Goal: Task Accomplishment & Management: Use online tool/utility

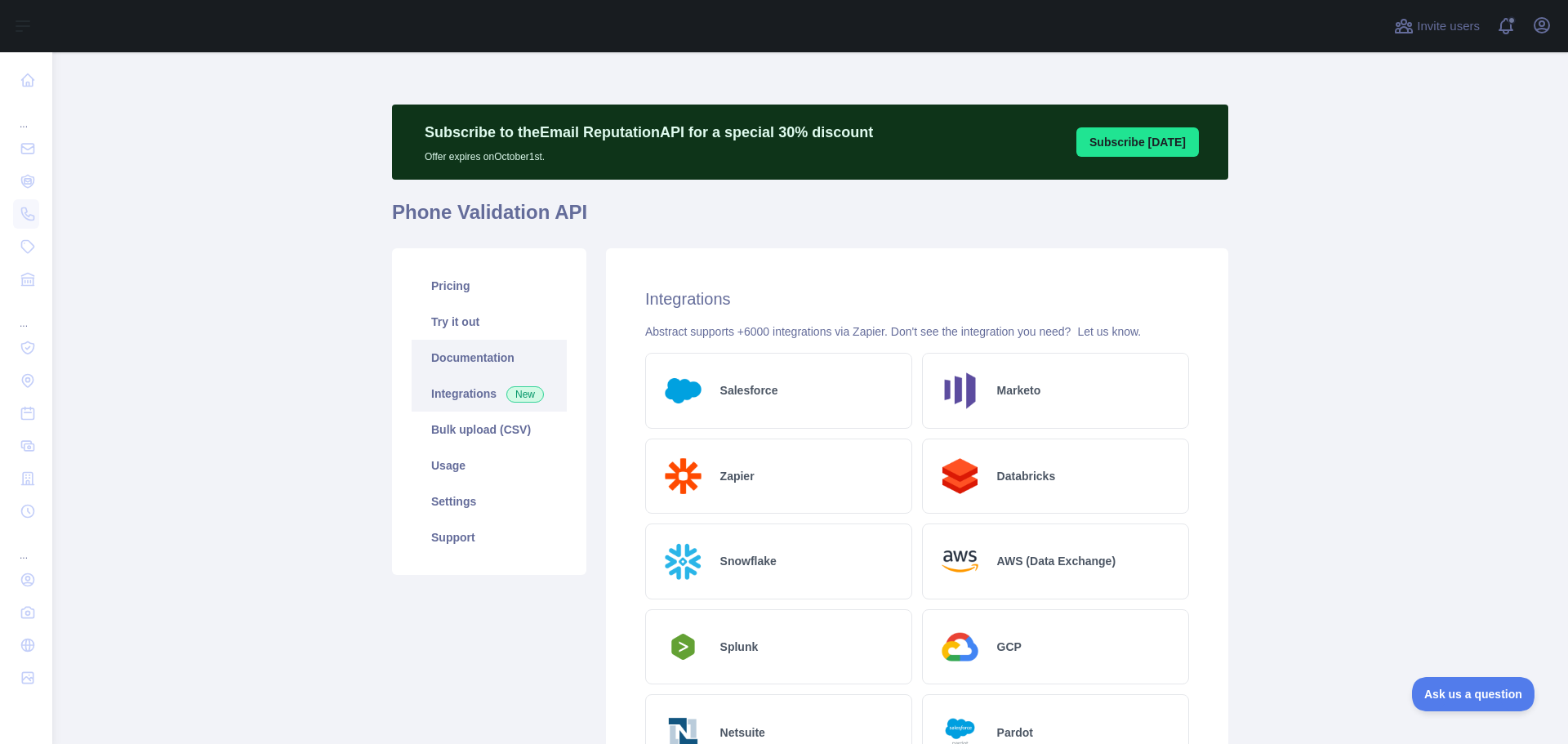
click at [446, 356] on link "Documentation" at bounding box center [489, 358] width 156 height 36
click at [462, 454] on link "Usage" at bounding box center [489, 466] width 156 height 36
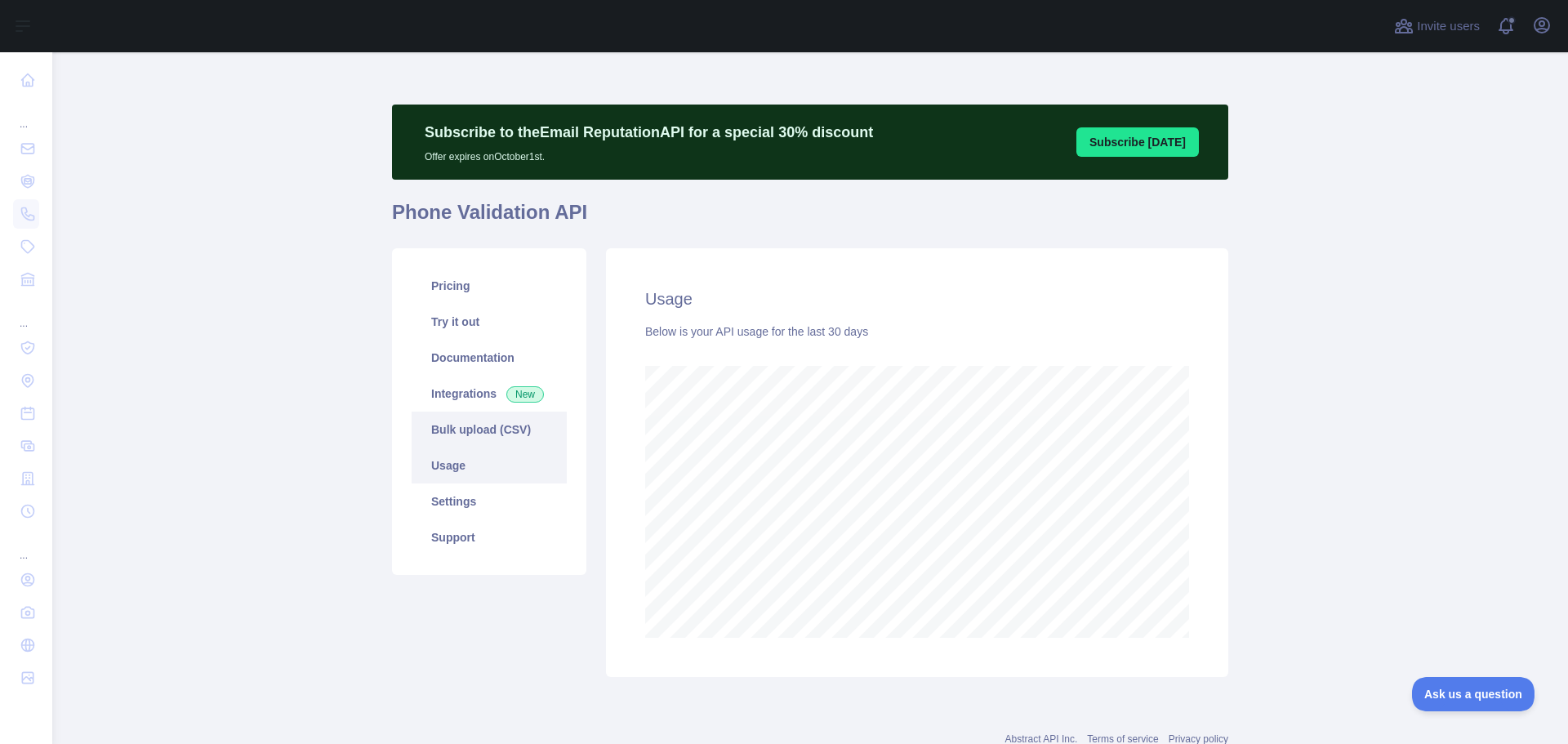
scroll to position [692, 1504]
click at [471, 433] on link "Bulk upload (CSV)" at bounding box center [489, 430] width 156 height 36
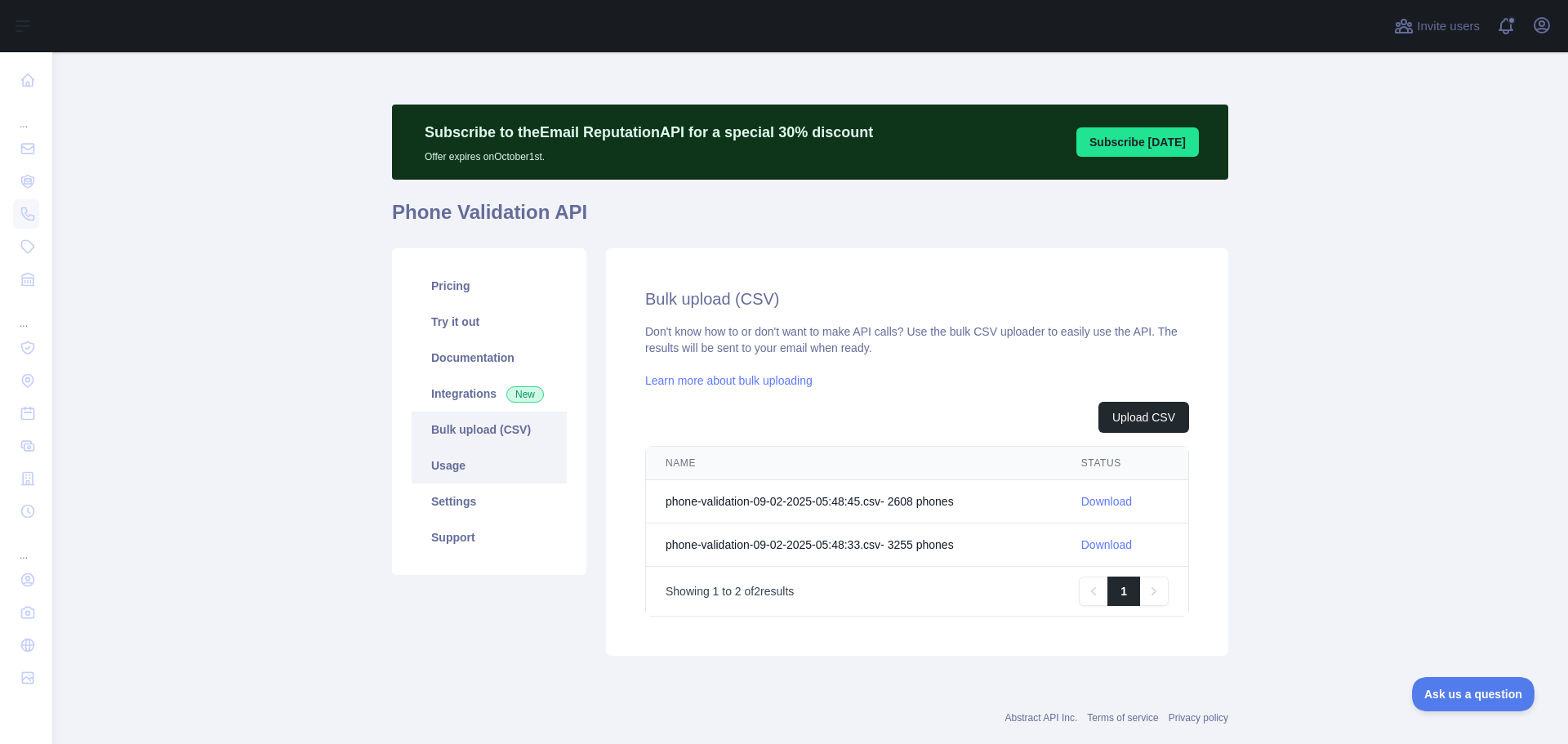
click at [462, 476] on link "Usage" at bounding box center [489, 466] width 156 height 36
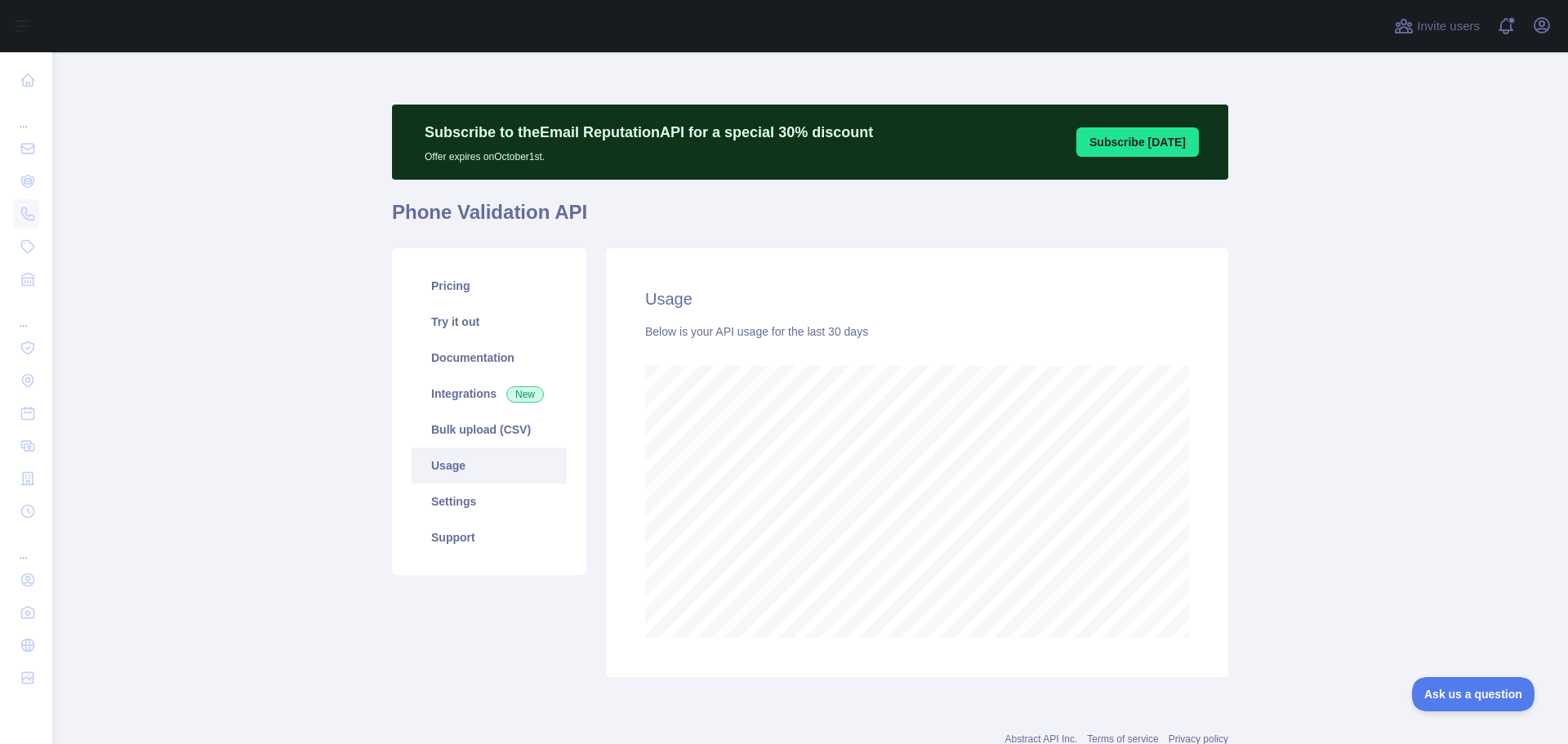
scroll to position [692, 1504]
click at [449, 500] on link "Settings" at bounding box center [489, 501] width 156 height 36
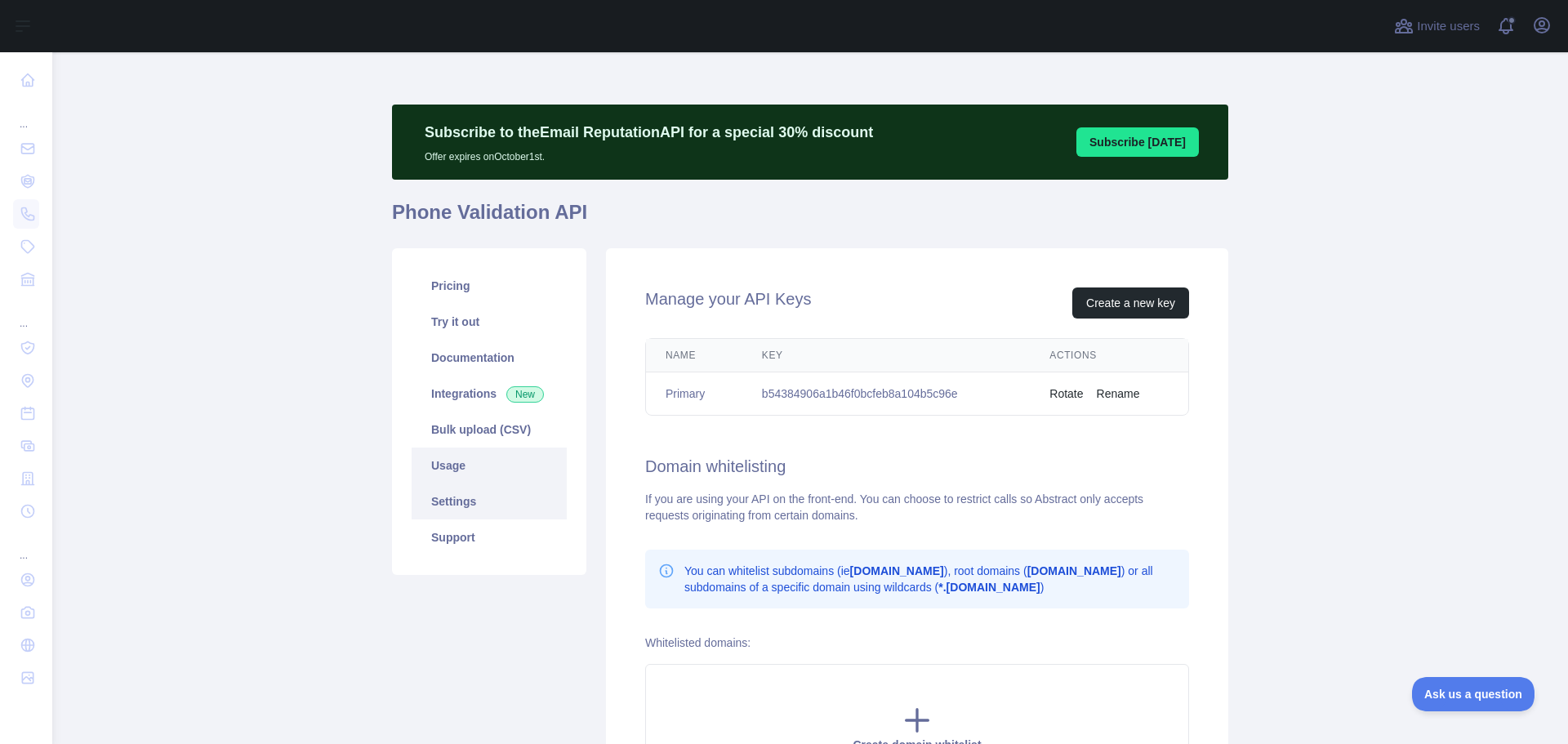
click at [470, 472] on link "Usage" at bounding box center [489, 466] width 156 height 36
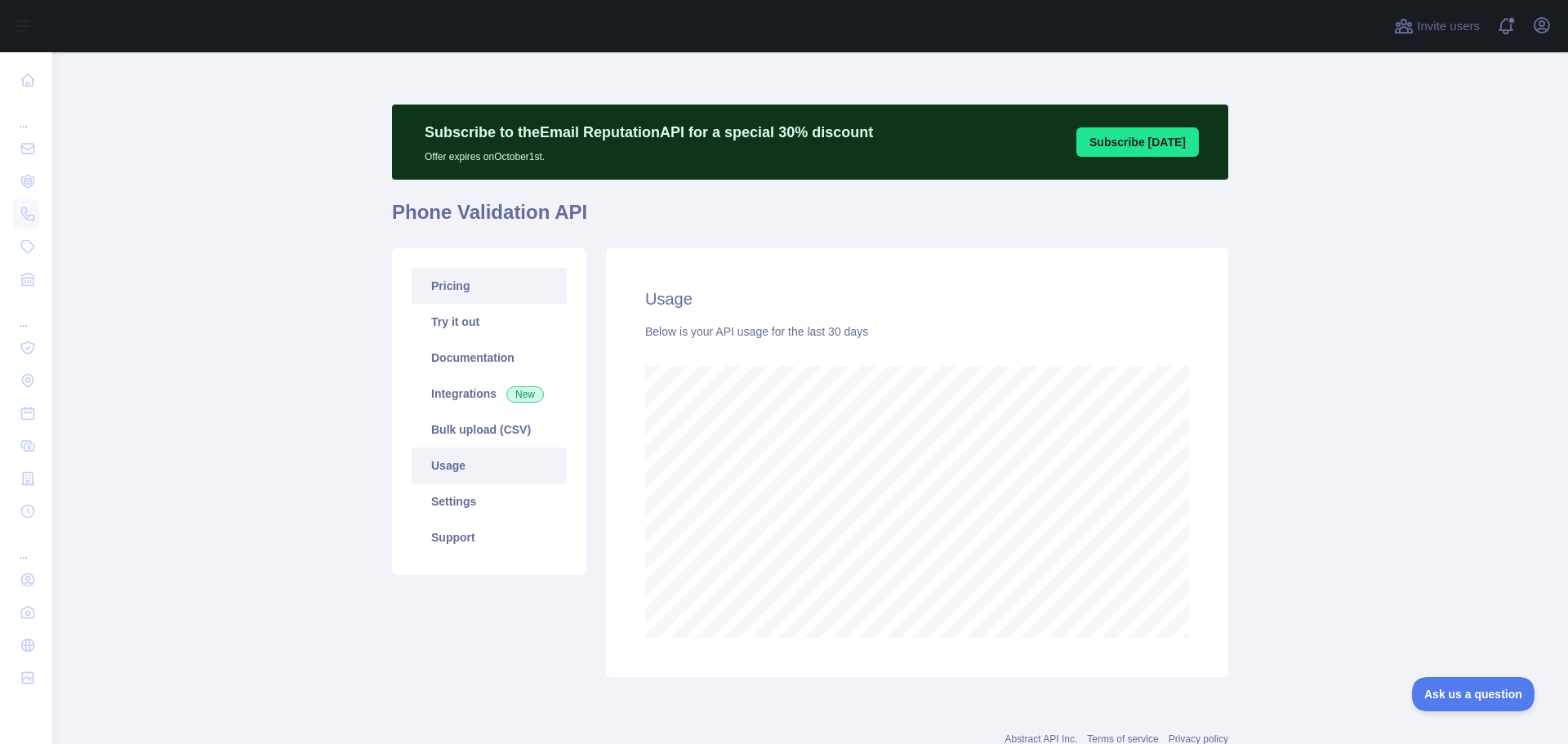
click at [462, 287] on link "Pricing" at bounding box center [489, 286] width 156 height 36
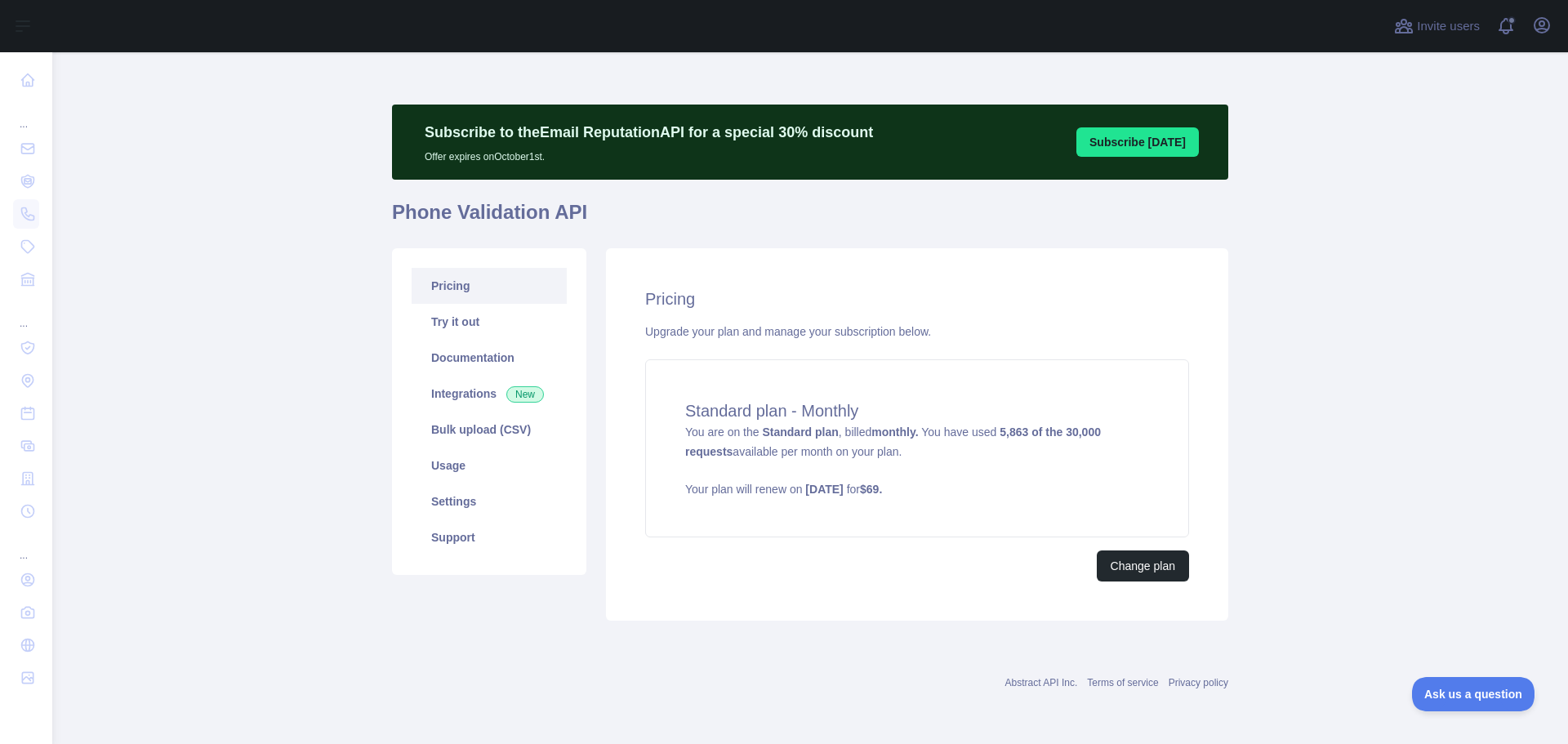
click at [887, 575] on div "Change plan" at bounding box center [917, 566] width 544 height 31
click at [482, 420] on link "Bulk upload (CSV)" at bounding box center [489, 430] width 156 height 36
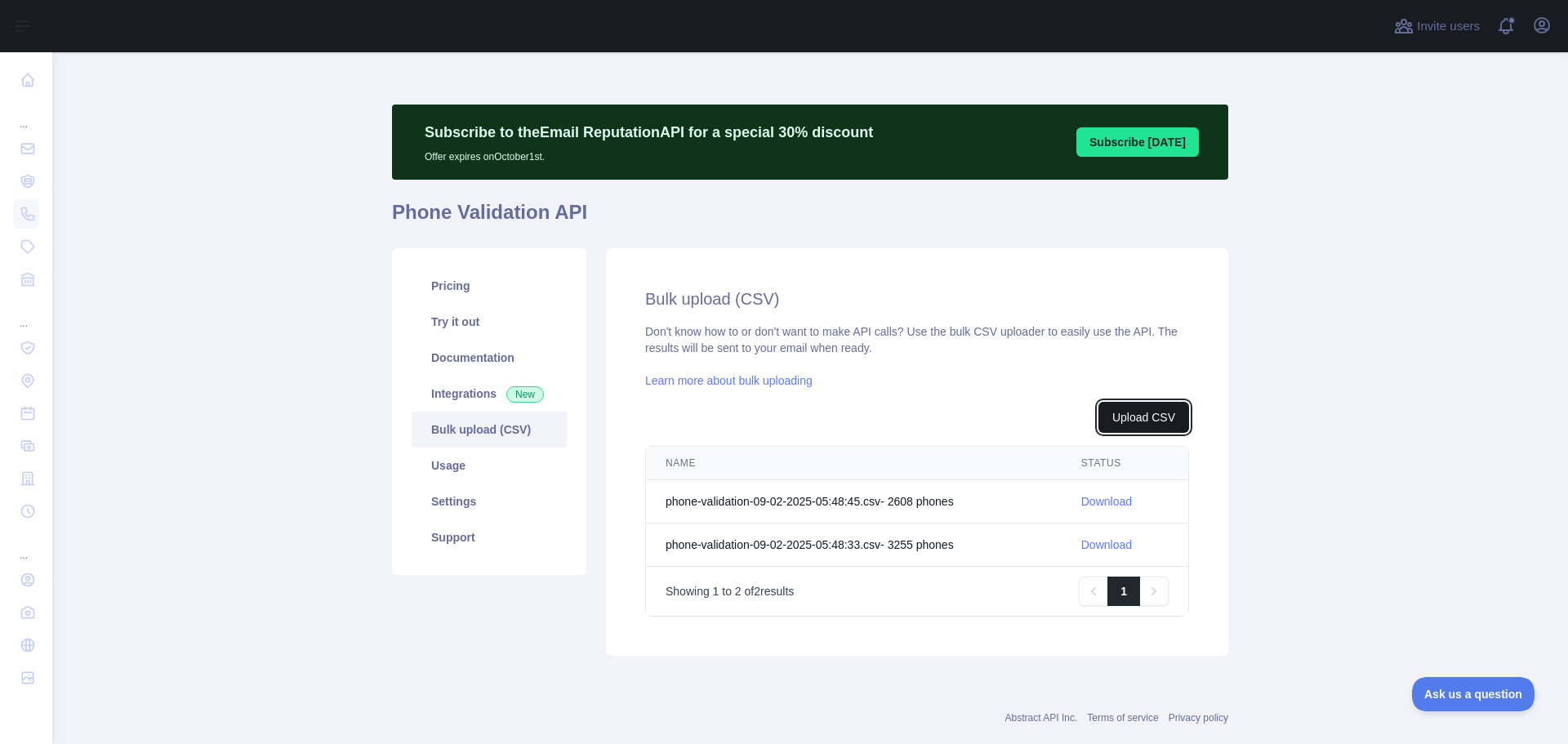
click at [1136, 411] on button "Upload CSV" at bounding box center [1144, 417] width 90 height 31
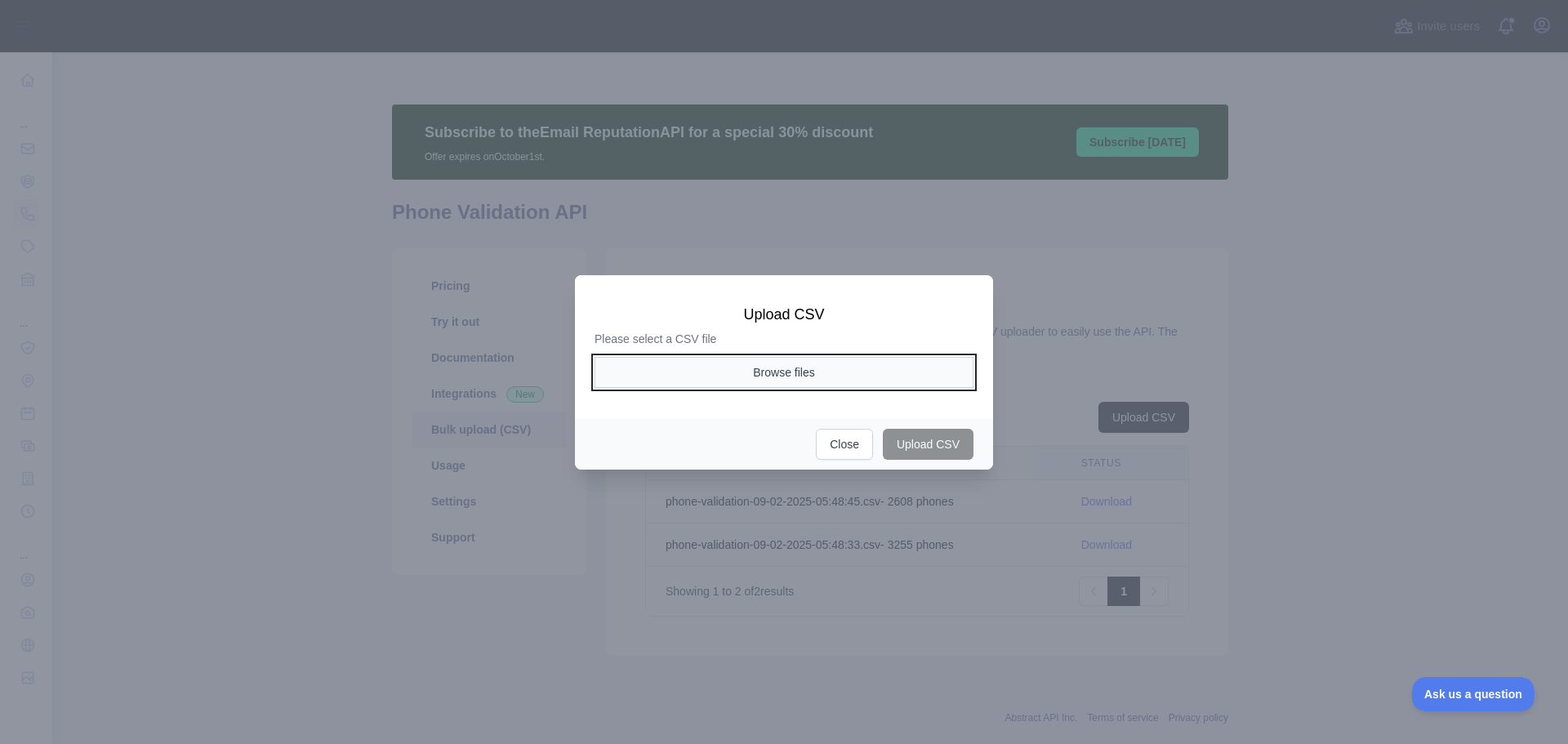
click at [725, 367] on button "Browse files" at bounding box center [784, 373] width 379 height 31
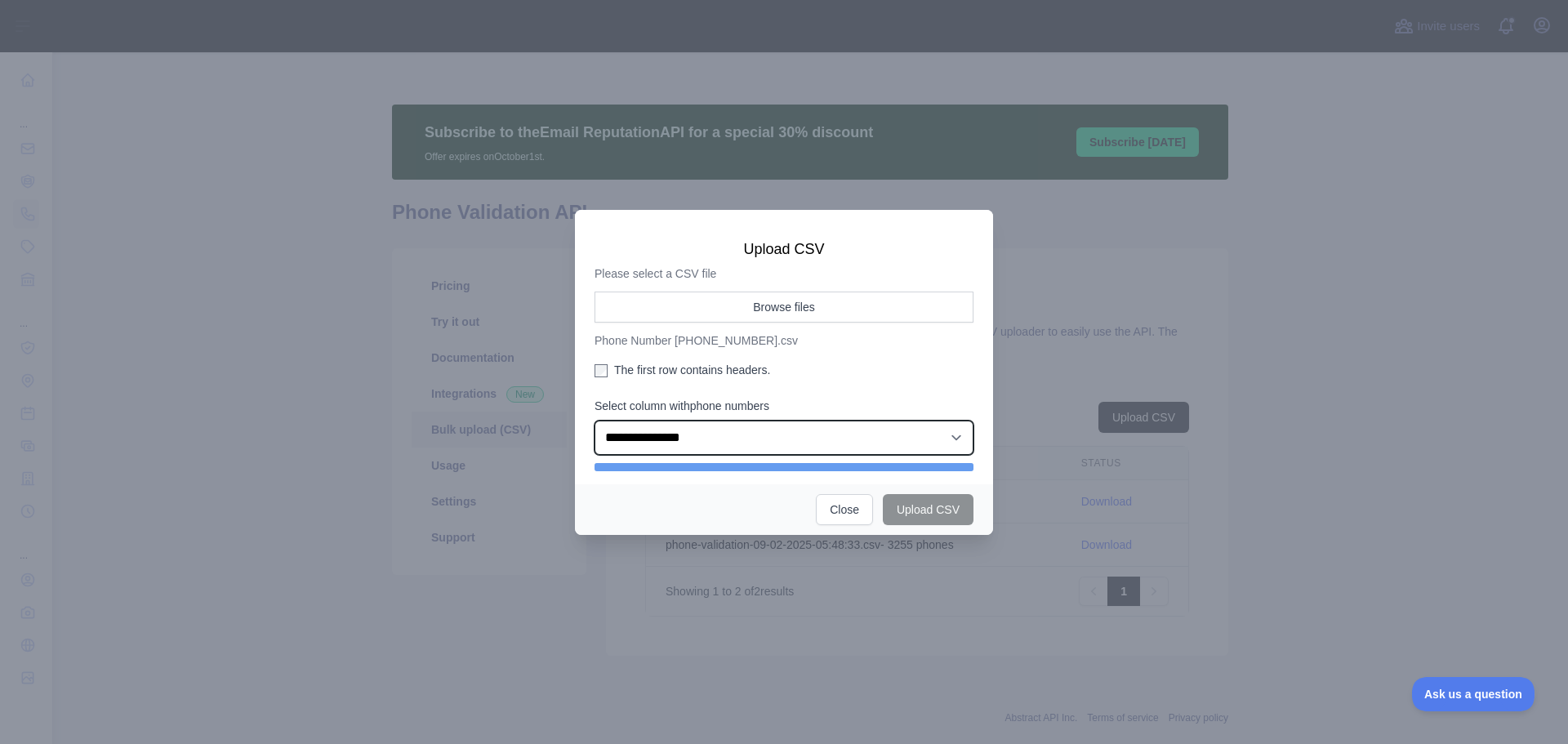
click at [817, 429] on select "**********" at bounding box center [784, 438] width 379 height 34
click at [594, 421] on select "**********" at bounding box center [784, 438] width 379 height 34
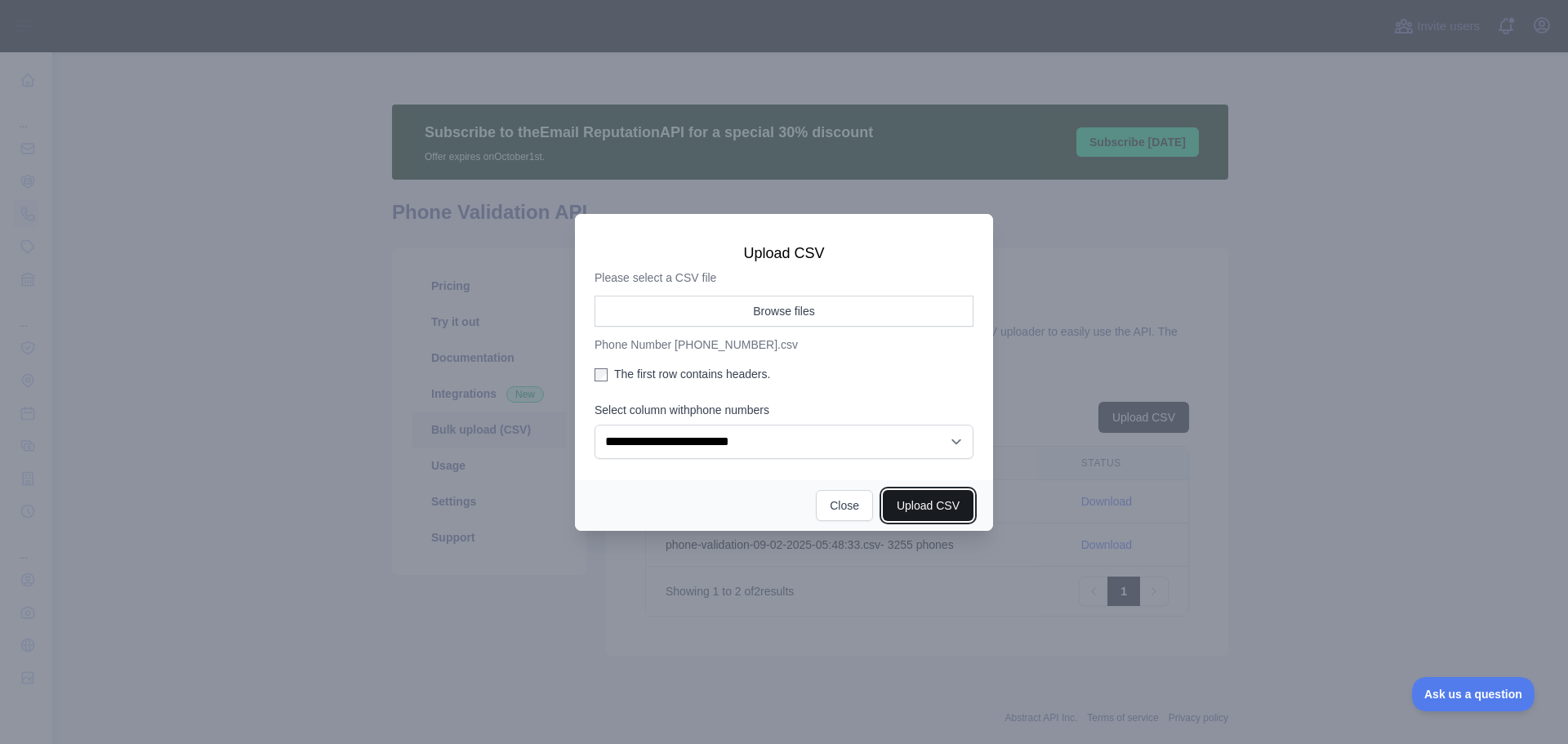
click at [917, 501] on button "Upload CSV" at bounding box center [928, 506] width 90 height 31
select select "**"
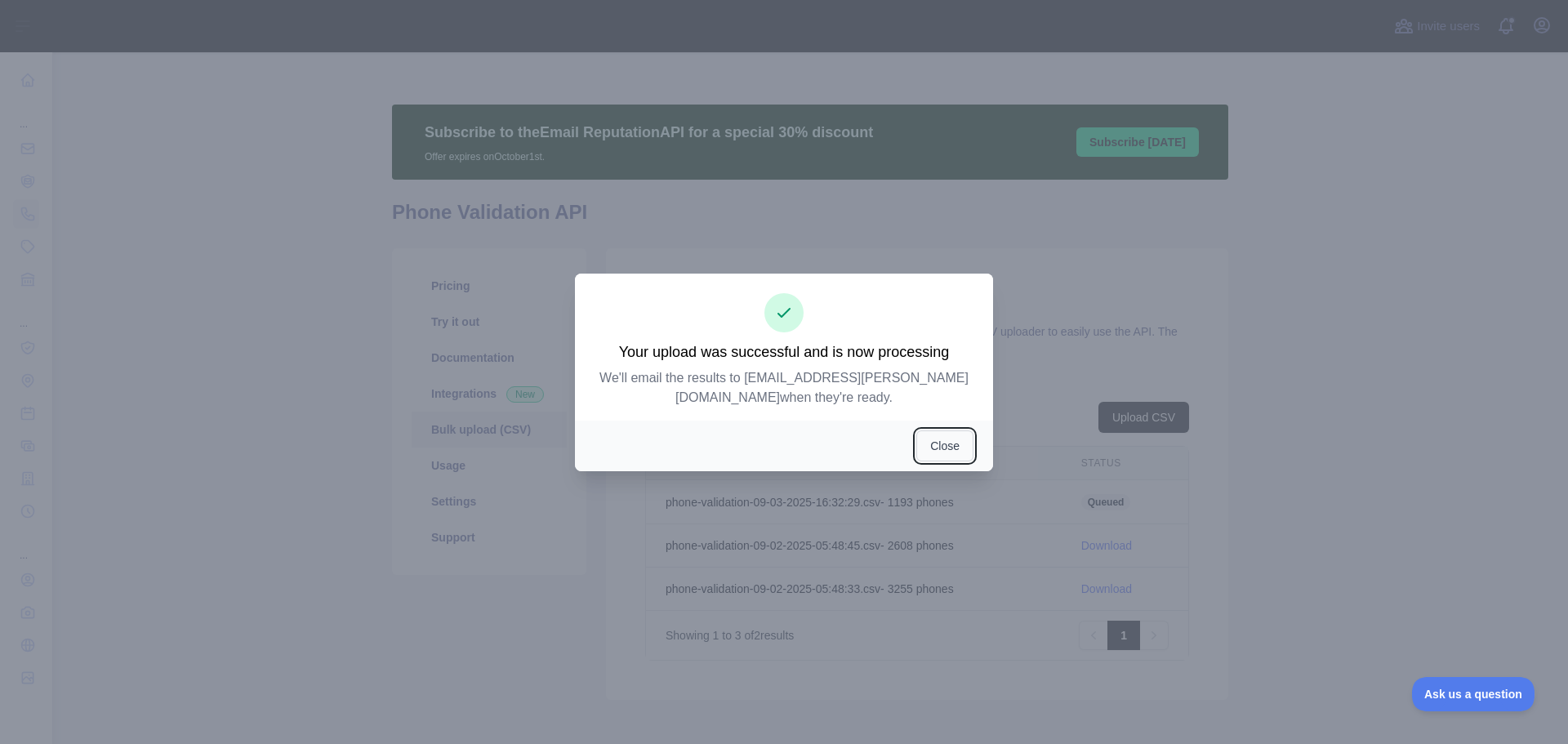
click at [950, 443] on button "Close" at bounding box center [945, 446] width 57 height 31
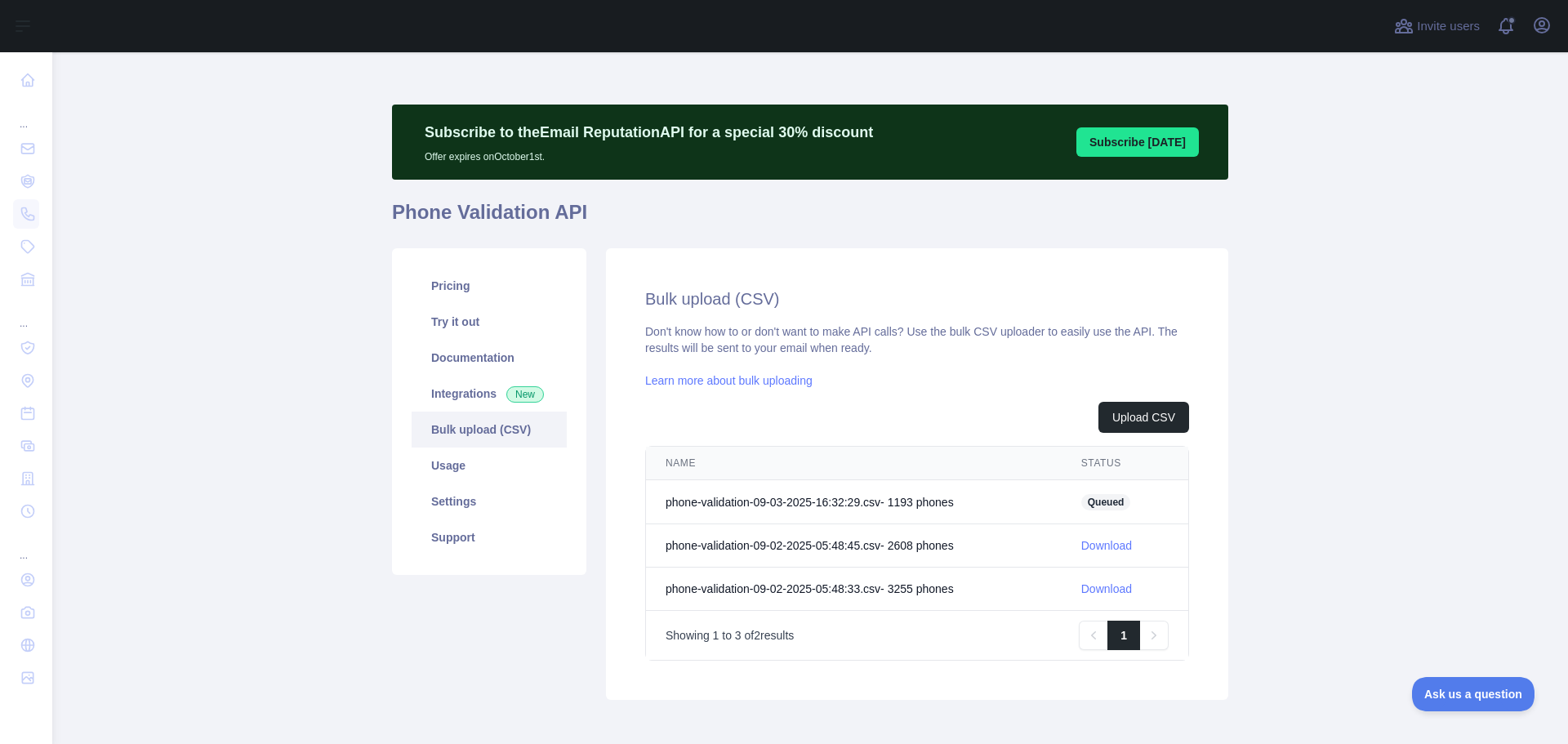
scroll to position [76, 0]
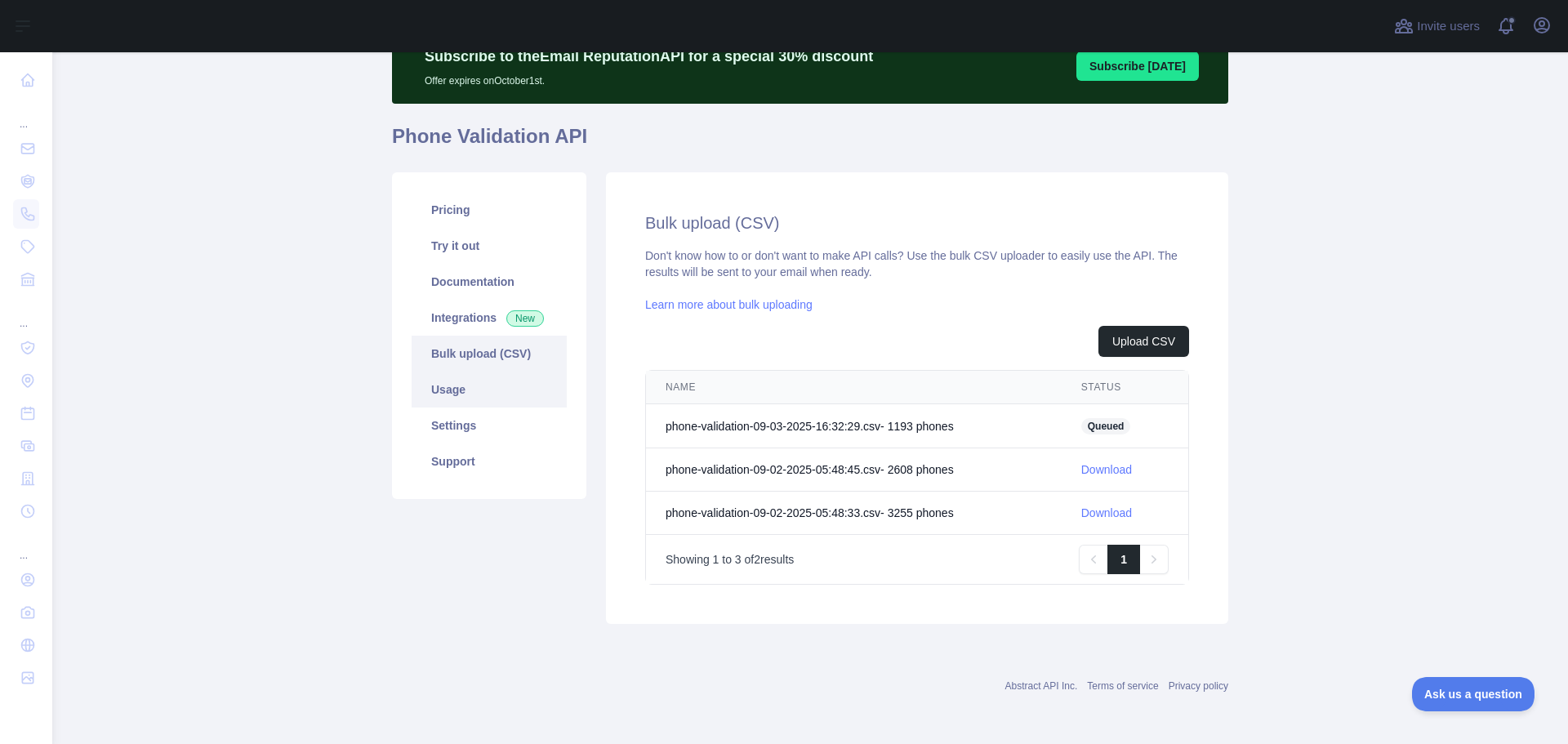
click at [453, 396] on link "Usage" at bounding box center [489, 390] width 156 height 36
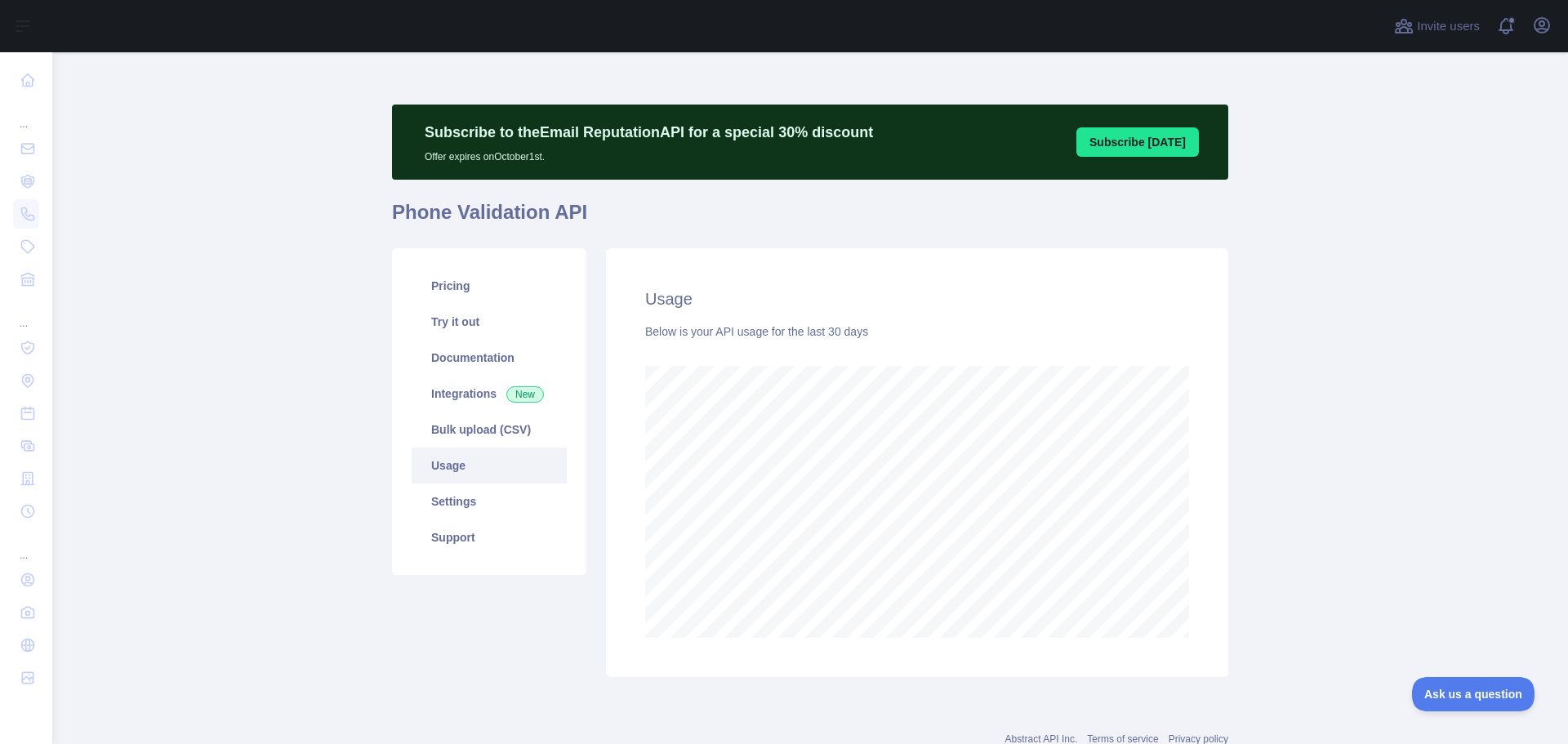
scroll to position [692, 1504]
click at [469, 303] on link "Pricing" at bounding box center [489, 286] width 156 height 36
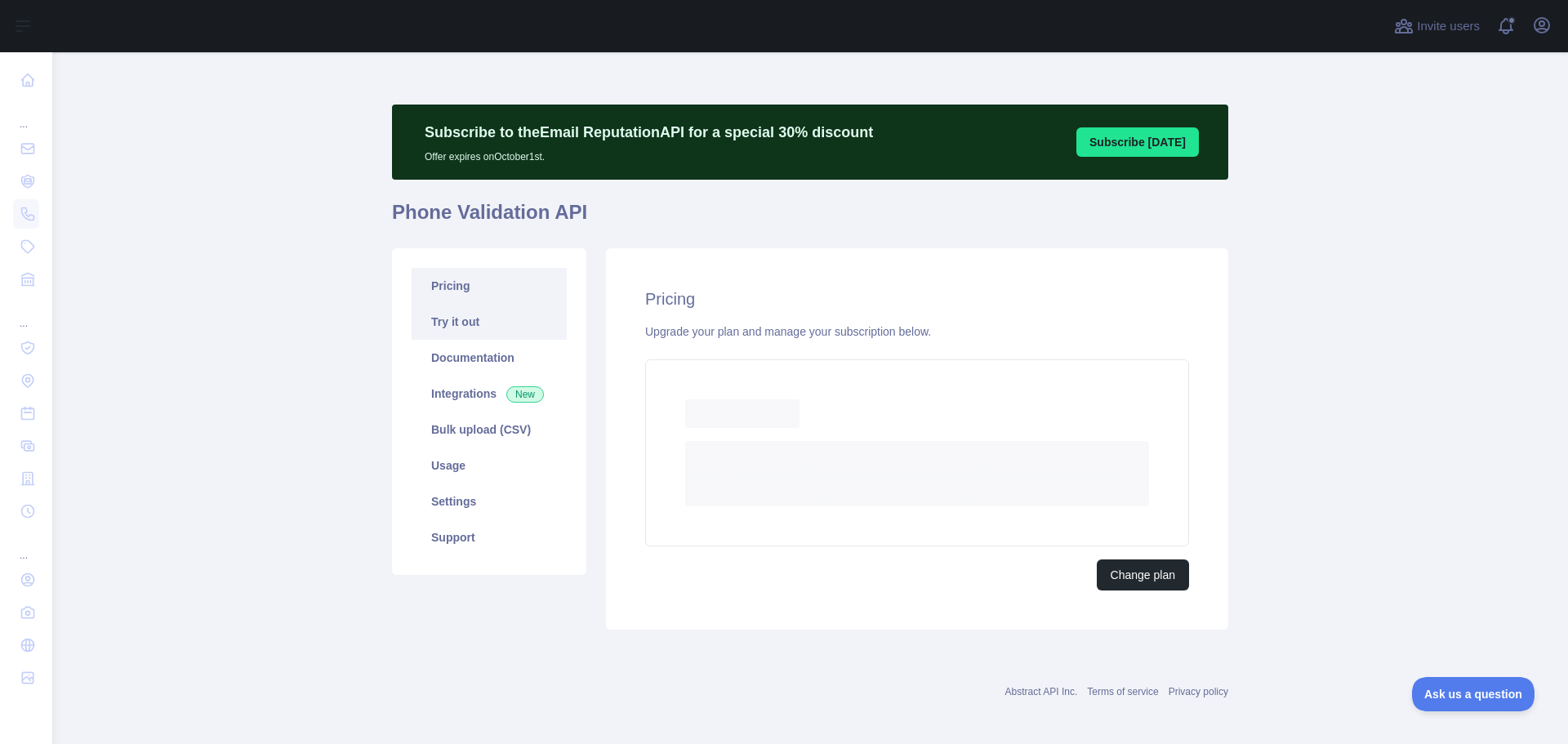
click at [453, 325] on link "Try it out" at bounding box center [489, 322] width 156 height 36
